Goal: Information Seeking & Learning: Learn about a topic

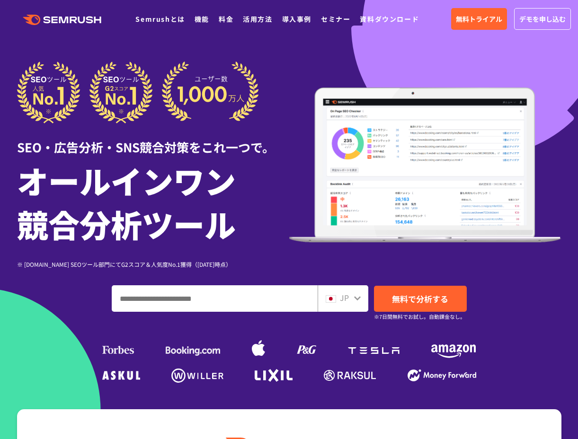
click at [301, 50] on div at bounding box center [289, 264] width 578 height 528
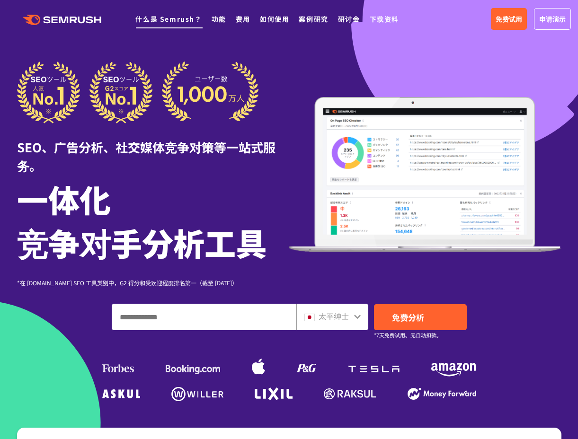
click at [164, 21] on font "什么是 Semrush？" at bounding box center [168, 18] width 66 height 9
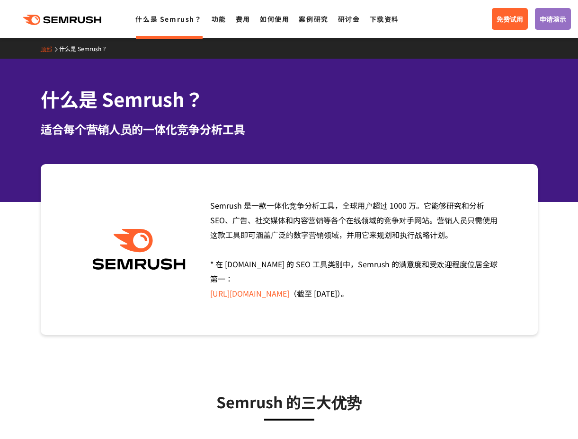
click at [338, 73] on div "什么是 Semrush？ 适合每个营销人员的一体化竞争分析工具" at bounding box center [289, 130] width 578 height 143
click at [521, 22] on font "免费试用" at bounding box center [509, 18] width 27 height 9
